Goal: Task Accomplishment & Management: Use online tool/utility

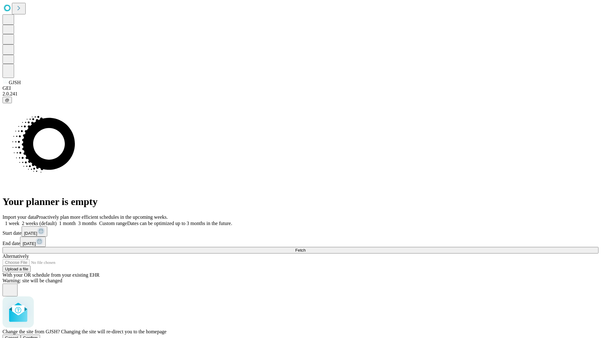
click at [38, 335] on span "Confirm" at bounding box center [30, 337] width 15 height 5
click at [76, 220] on label "1 month" at bounding box center [66, 222] width 19 height 5
click at [305, 248] on span "Fetch" at bounding box center [300, 250] width 10 height 5
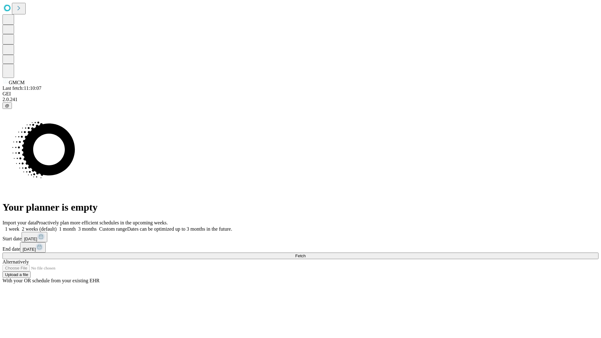
click at [76, 226] on label "1 month" at bounding box center [66, 228] width 19 height 5
click at [305, 253] on span "Fetch" at bounding box center [300, 255] width 10 height 5
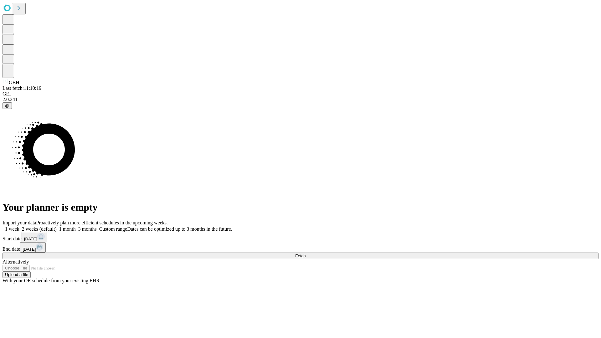
click at [76, 226] on label "1 month" at bounding box center [66, 228] width 19 height 5
click at [305, 253] on span "Fetch" at bounding box center [300, 255] width 10 height 5
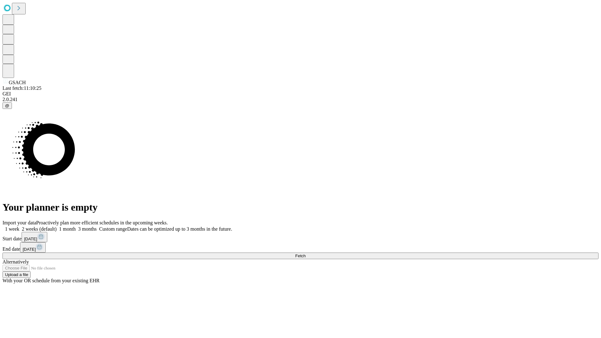
click at [76, 226] on label "1 month" at bounding box center [66, 228] width 19 height 5
click at [305, 253] on span "Fetch" at bounding box center [300, 255] width 10 height 5
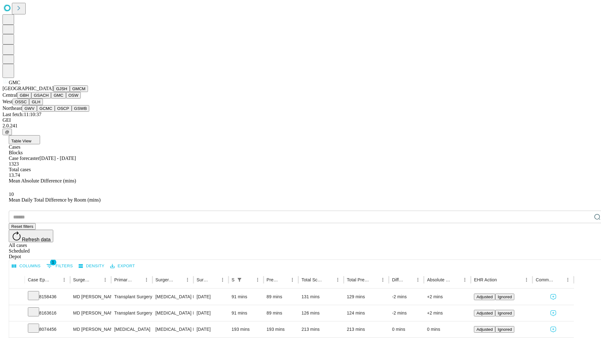
click at [66, 99] on button "OSW" at bounding box center [73, 95] width 15 height 7
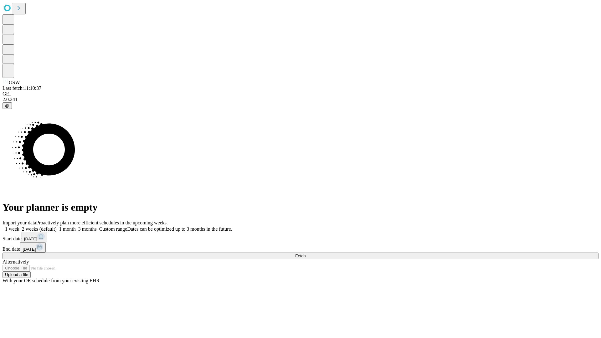
click at [76, 226] on label "1 month" at bounding box center [66, 228] width 19 height 5
click at [305, 253] on span "Fetch" at bounding box center [300, 255] width 10 height 5
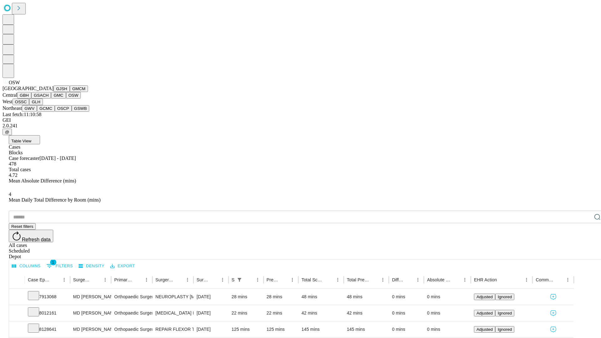
click at [29, 105] on button "OSSC" at bounding box center [21, 102] width 17 height 7
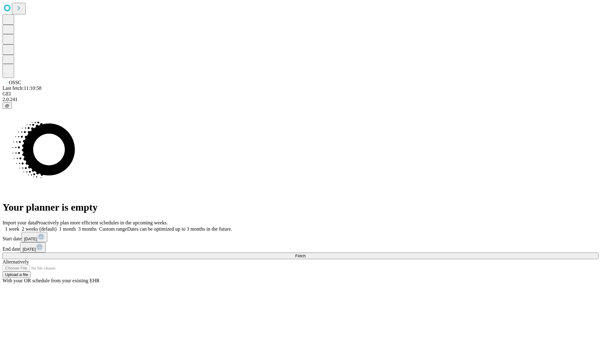
click at [305, 253] on span "Fetch" at bounding box center [300, 255] width 10 height 5
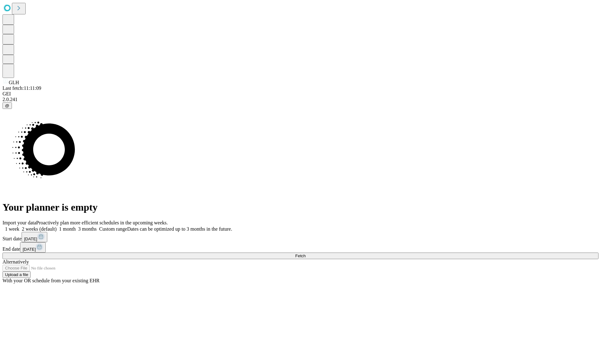
click at [76, 226] on label "1 month" at bounding box center [66, 228] width 19 height 5
click at [305, 253] on span "Fetch" at bounding box center [300, 255] width 10 height 5
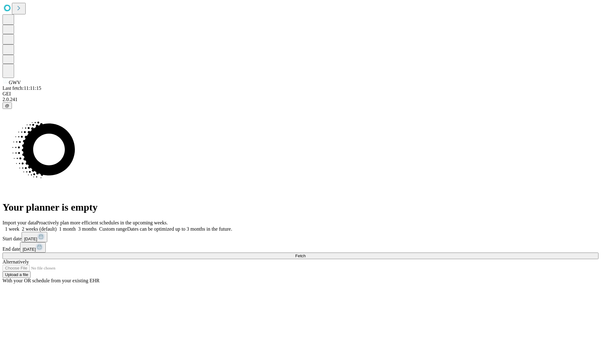
click at [76, 226] on label "1 month" at bounding box center [66, 228] width 19 height 5
click at [305, 253] on span "Fetch" at bounding box center [300, 255] width 10 height 5
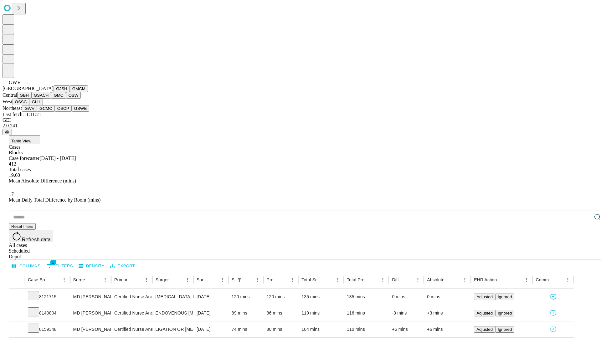
click at [48, 112] on button "GCMC" at bounding box center [46, 108] width 18 height 7
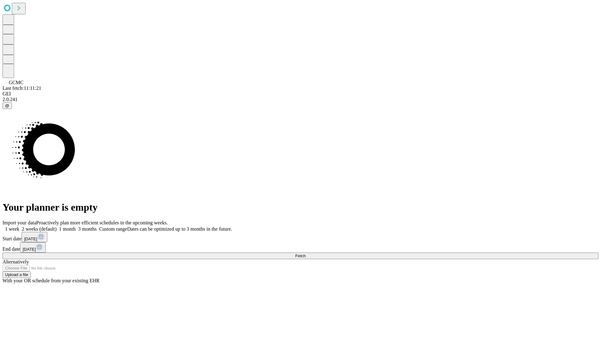
click at [76, 226] on label "1 month" at bounding box center [66, 228] width 19 height 5
click at [305, 253] on span "Fetch" at bounding box center [300, 255] width 10 height 5
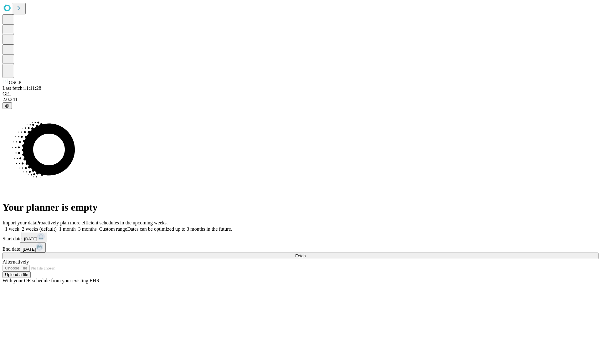
click at [76, 226] on label "1 month" at bounding box center [66, 228] width 19 height 5
click at [305, 253] on span "Fetch" at bounding box center [300, 255] width 10 height 5
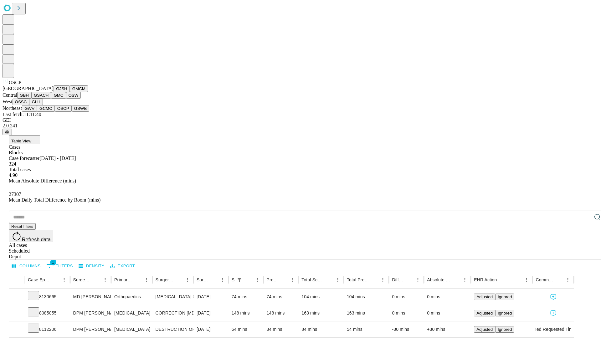
click at [72, 112] on button "GSWB" at bounding box center [81, 108] width 18 height 7
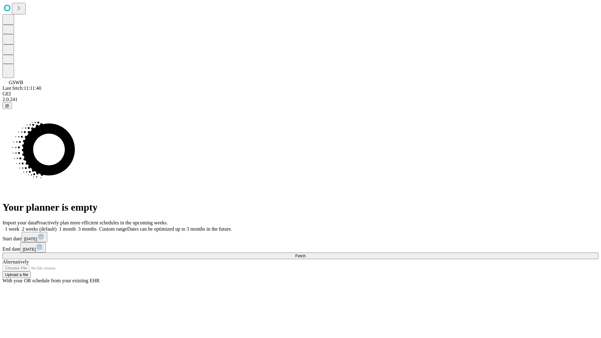
click at [76, 226] on label "1 month" at bounding box center [66, 228] width 19 height 5
click at [305, 253] on span "Fetch" at bounding box center [300, 255] width 10 height 5
